Goal: Find specific page/section: Find specific page/section

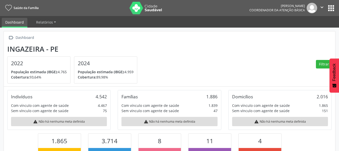
scroll to position [83, 111]
click at [331, 9] on button "apps" at bounding box center [330, 8] width 9 height 9
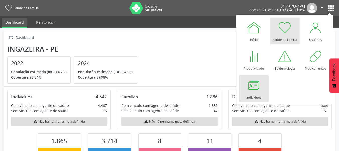
click at [244, 91] on link "Indivíduos" at bounding box center [254, 88] width 30 height 27
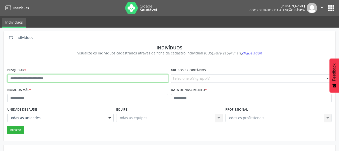
click at [92, 78] on input "text" at bounding box center [87, 78] width 161 height 9
type input "*****"
click at [7, 126] on button "Buscar" at bounding box center [15, 130] width 17 height 9
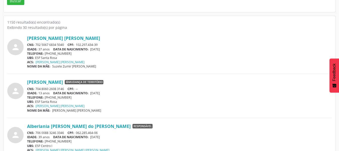
scroll to position [130, 0]
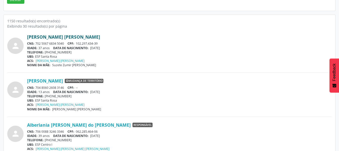
click at [62, 37] on link "Adriana Maria da Silva" at bounding box center [63, 37] width 73 height 6
